Goal: Check status: Check status

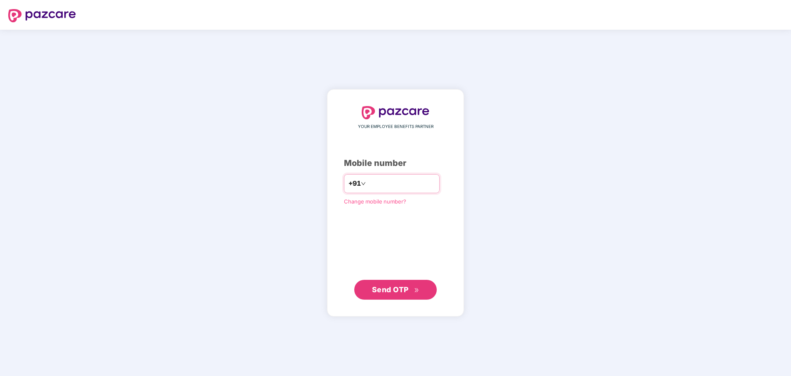
click at [372, 188] on input "number" at bounding box center [401, 183] width 68 height 13
type input "**********"
click at [379, 287] on span "Send OTP" at bounding box center [390, 289] width 37 height 9
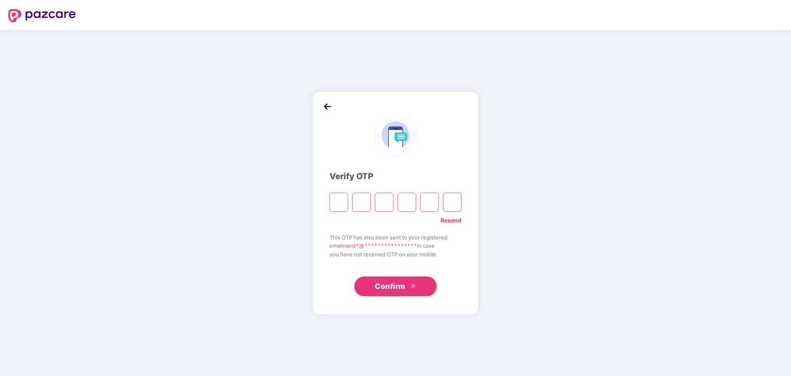
type input "*"
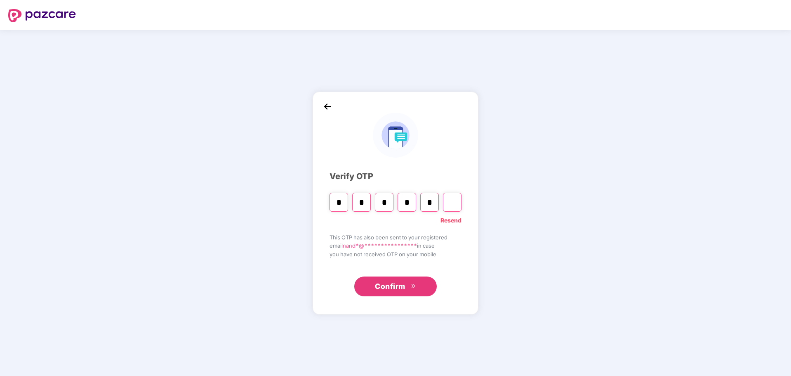
type input "*"
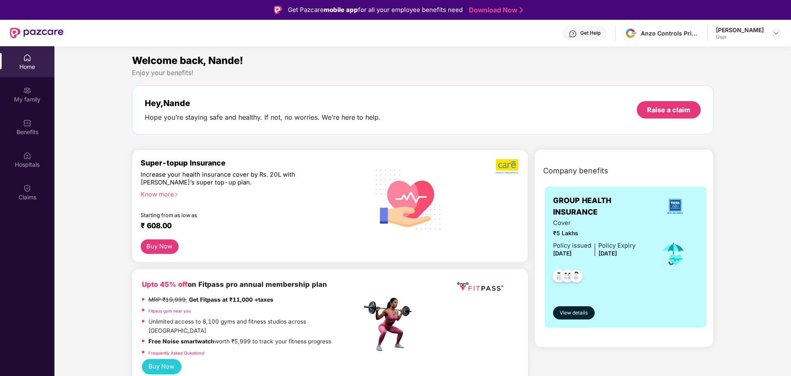
click at [23, 64] on div "Home" at bounding box center [27, 67] width 54 height 8
click at [28, 92] on img at bounding box center [27, 90] width 8 height 8
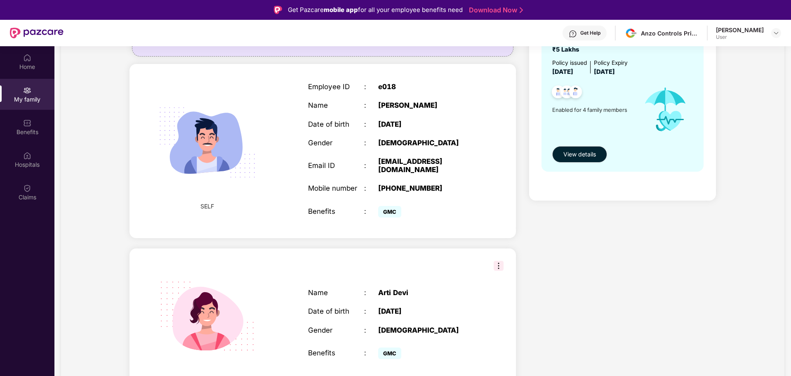
scroll to position [82, 0]
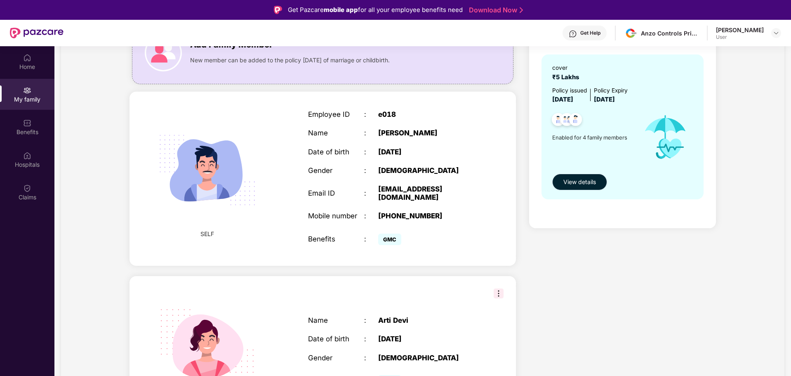
click at [572, 183] on span "View details" at bounding box center [579, 181] width 33 height 9
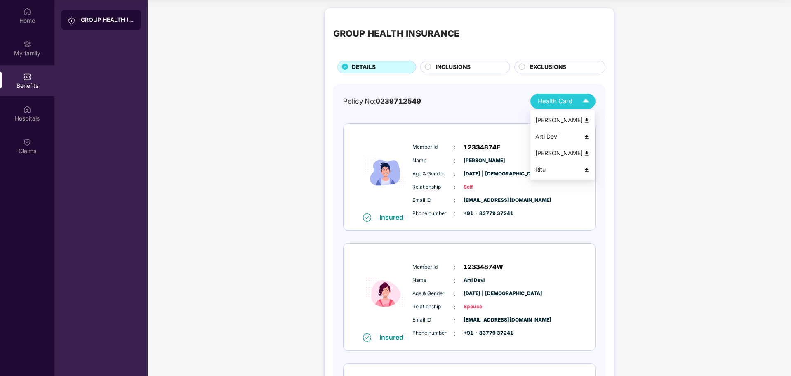
click at [588, 117] on img at bounding box center [586, 120] width 6 height 6
drag, startPoint x: 559, startPoint y: 93, endPoint x: 552, endPoint y: 116, distance: 24.3
click at [556, 103] on span "Health Card" at bounding box center [555, 100] width 35 height 9
drag, startPoint x: 547, startPoint y: 106, endPoint x: 547, endPoint y: 116, distance: 10.3
click at [547, 115] on body "Get Pazcare mobile app for all your employee benefits need Download Now Get Hel…" at bounding box center [395, 142] width 791 height 376
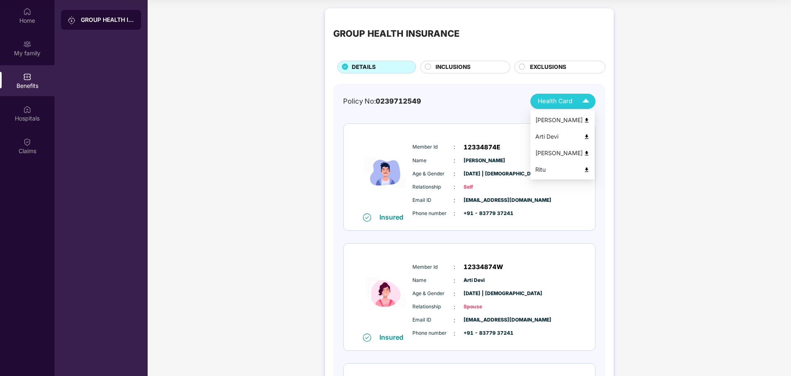
click at [551, 139] on div "Arti Devi" at bounding box center [562, 136] width 54 height 9
click at [567, 100] on span "Health Card" at bounding box center [555, 100] width 35 height 9
click at [554, 154] on div "[PERSON_NAME]" at bounding box center [562, 152] width 54 height 9
drag, startPoint x: 561, startPoint y: 102, endPoint x: 559, endPoint y: 99, distance: 4.2
click at [559, 99] on span "Health Card" at bounding box center [555, 100] width 35 height 9
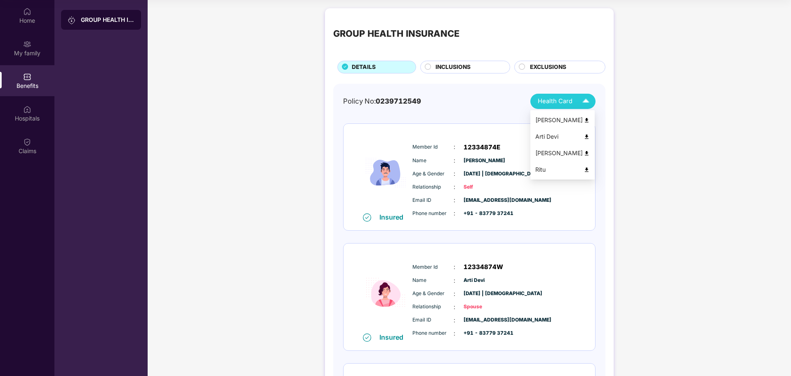
click at [539, 170] on div "Ritu" at bounding box center [562, 169] width 54 height 9
